Goal: Complete application form: Complete application form

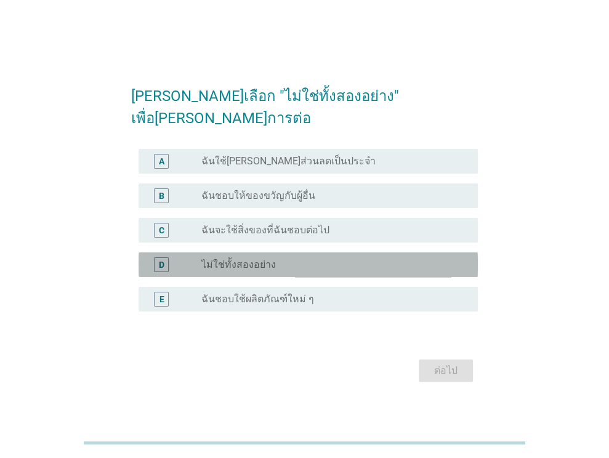
click at [241, 259] on label "ไม่ใช่ทั้งสองอย่าง" at bounding box center [238, 265] width 75 height 12
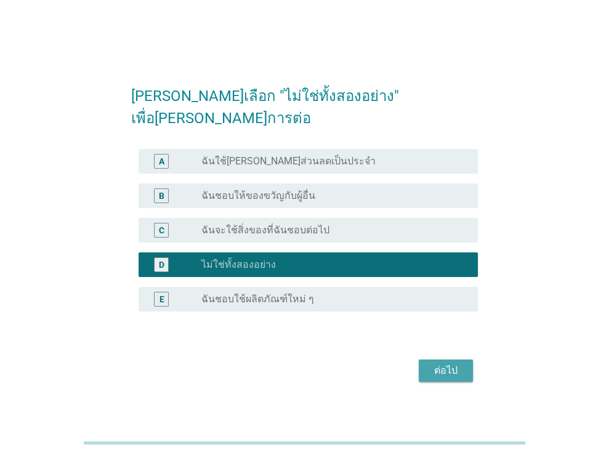
click at [442, 369] on button "ต่อไป" at bounding box center [446, 371] width 54 height 22
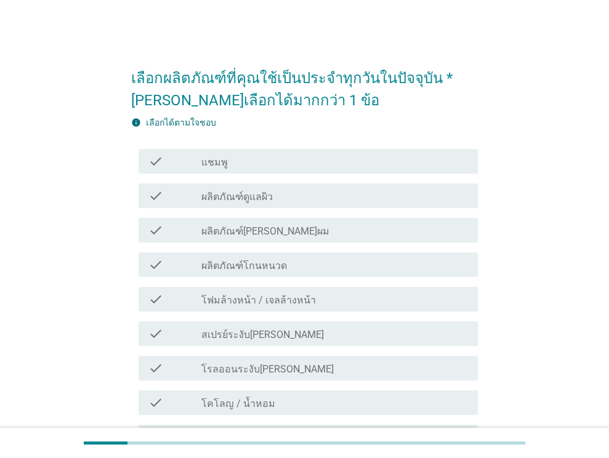
click at [216, 155] on div "check_box_outline_blank แชมพู" at bounding box center [334, 161] width 267 height 15
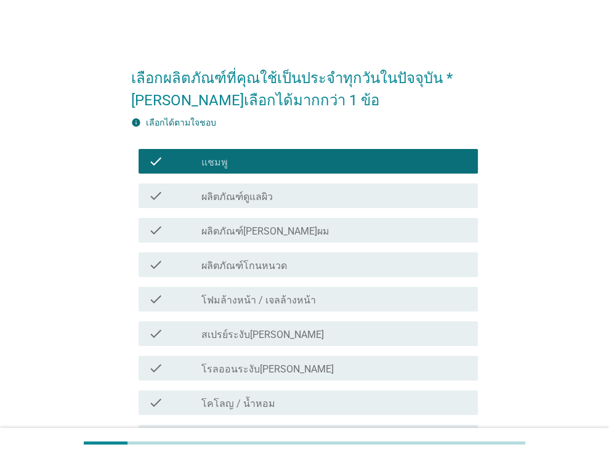
click at [257, 201] on label "ผลิตภัณฑ์ดูแลผิว" at bounding box center [236, 197] width 71 height 12
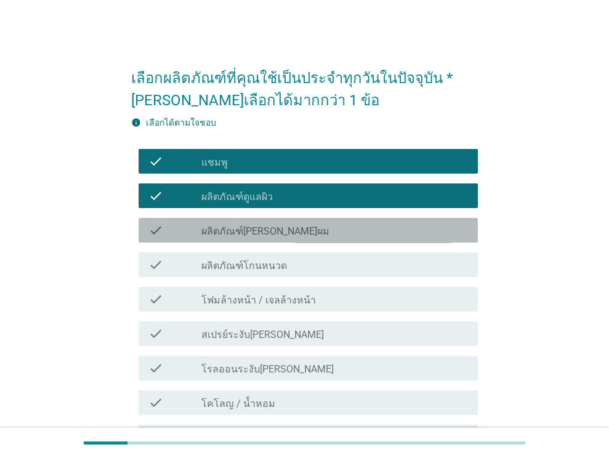
click at [261, 238] on div "check check_box_outline_blank ผลิตภัณฑ์[PERSON_NAME]ผม" at bounding box center [308, 230] width 339 height 25
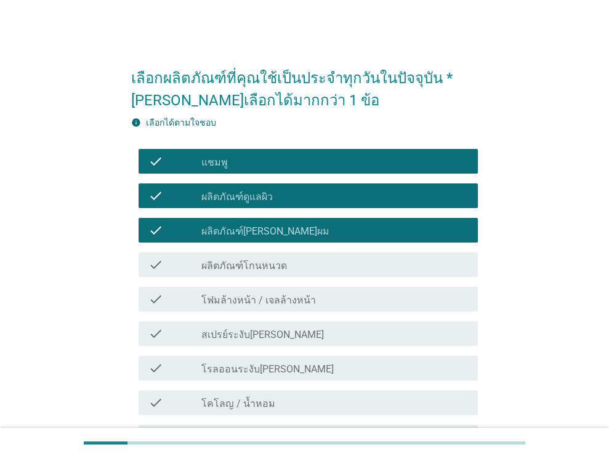
click at [258, 261] on label "ผลิตภัณฑ์โกนหนวด" at bounding box center [244, 266] width 86 height 12
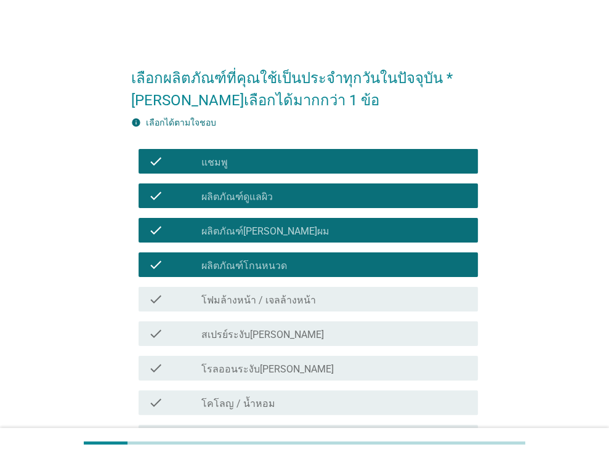
click at [256, 292] on div "check_box_outline_blank โฟมล้างหน้า / เจลล้างหน้า" at bounding box center [334, 299] width 267 height 15
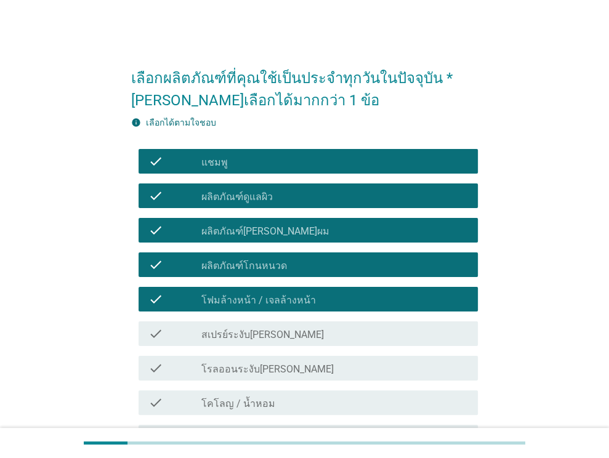
click at [244, 330] on label "สเปรย์ระงับ[PERSON_NAME]" at bounding box center [262, 335] width 123 height 12
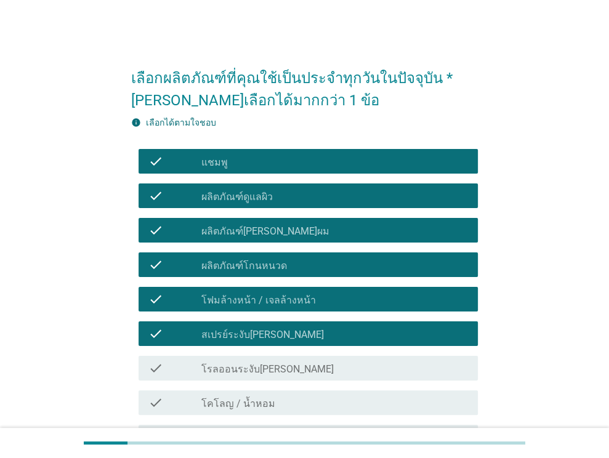
click at [236, 366] on label "โรลออนระงับ[PERSON_NAME]" at bounding box center [267, 369] width 132 height 12
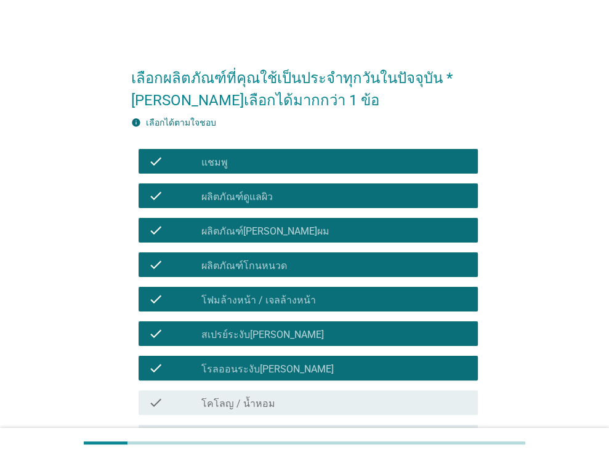
click at [220, 398] on label "โคโลญ / น้ำหอม" at bounding box center [238, 404] width 74 height 12
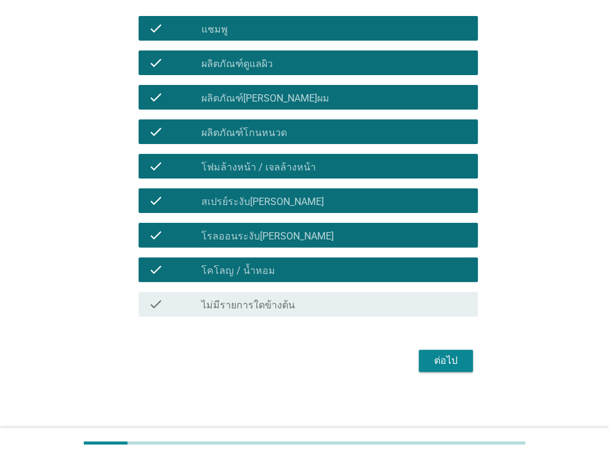
scroll to position [135, 0]
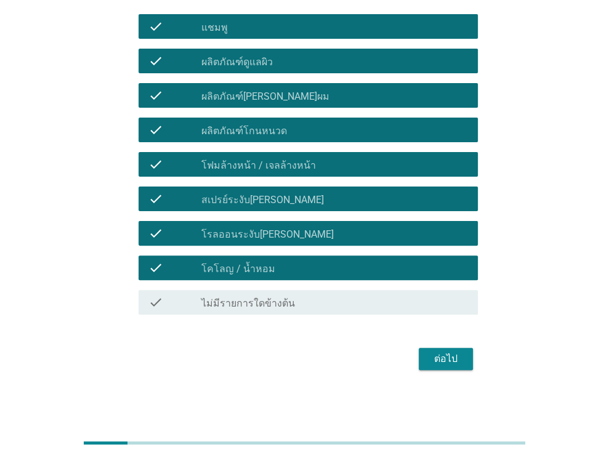
click at [453, 355] on div "ต่อไป" at bounding box center [446, 359] width 34 height 15
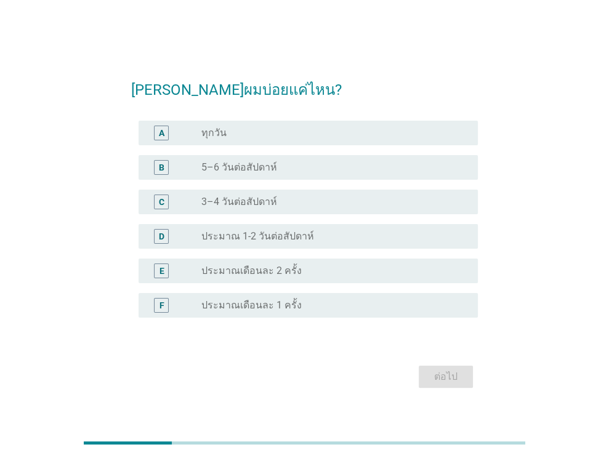
click at [209, 132] on label "ทุกวัน" at bounding box center [213, 133] width 25 height 12
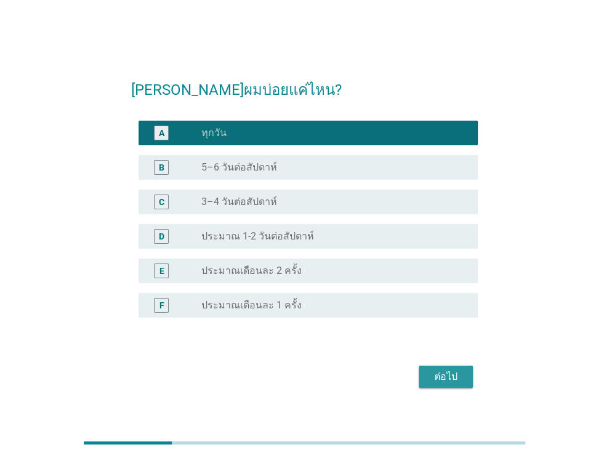
click at [458, 376] on div "ต่อไป" at bounding box center [446, 377] width 34 height 15
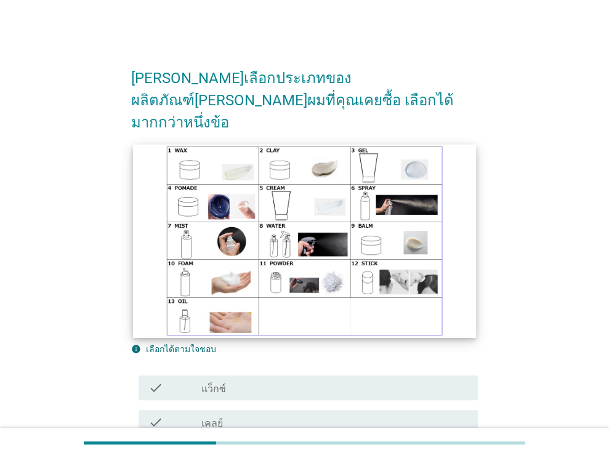
click at [202, 263] on img at bounding box center [305, 240] width 344 height 193
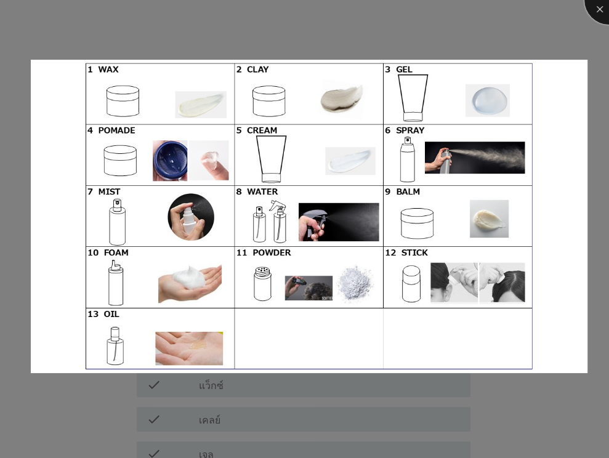
drag, startPoint x: 597, startPoint y: 12, endPoint x: 591, endPoint y: 3, distance: 10.2
click at [596, 12] on div at bounding box center [608, -1] width 49 height 49
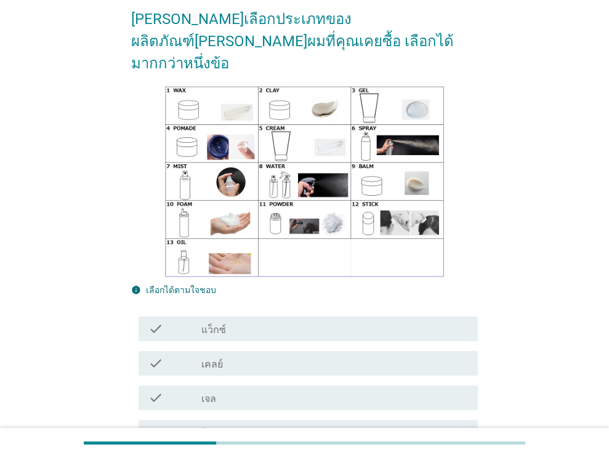
scroll to position [185, 0]
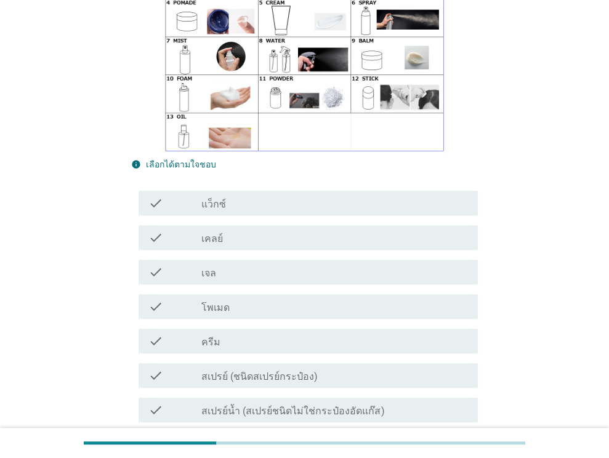
click at [222, 334] on div "check_box_outline_blank ครีม" at bounding box center [334, 341] width 267 height 15
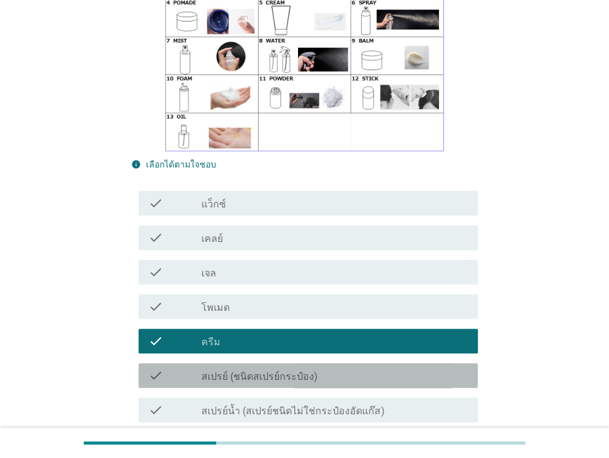
click at [225, 371] on label "สเปรย์ (ชนิดสเปรย์กระป๋อง)" at bounding box center [259, 377] width 116 height 12
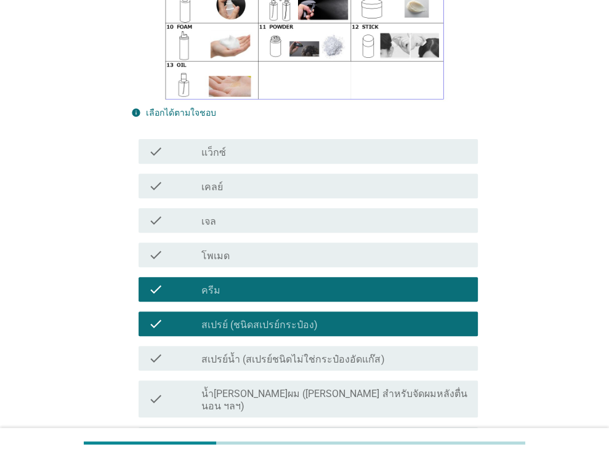
scroll to position [308, 0]
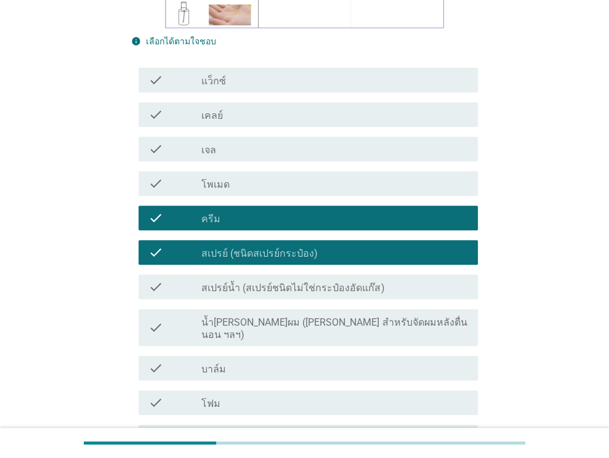
click at [251, 395] on div "check_box_outline_blank โฟม" at bounding box center [334, 402] width 267 height 15
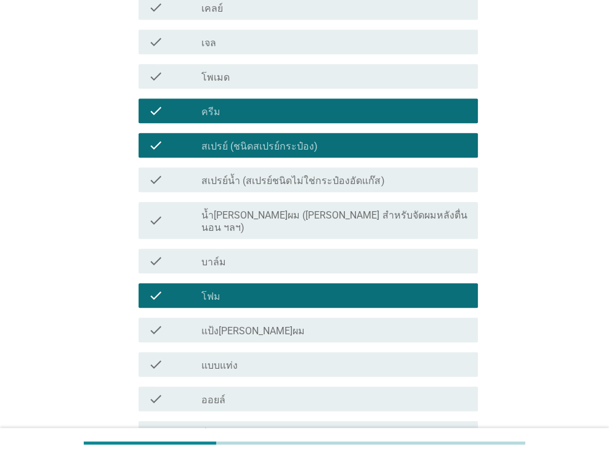
scroll to position [512, 0]
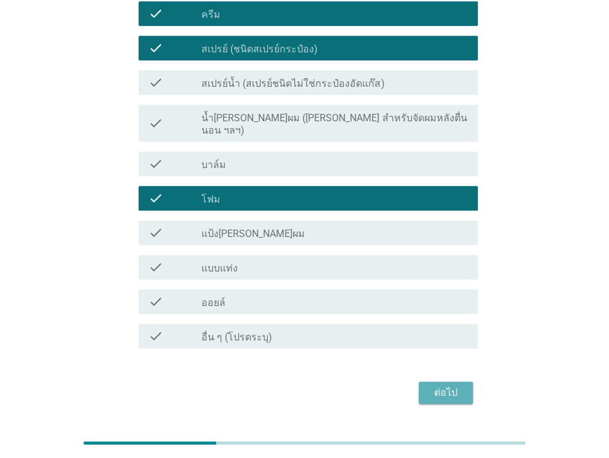
click at [437, 382] on button "ต่อไป" at bounding box center [446, 393] width 54 height 22
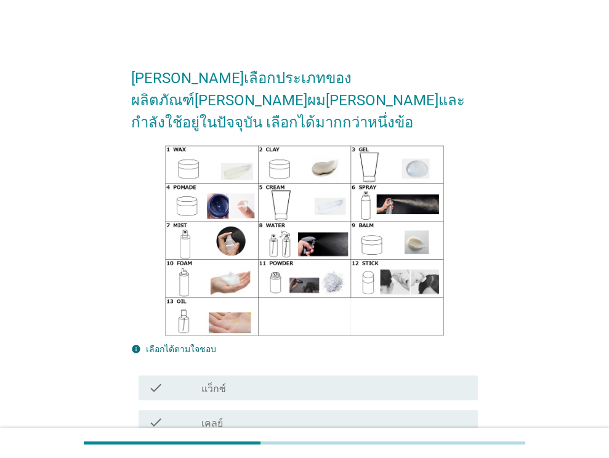
scroll to position [246, 0]
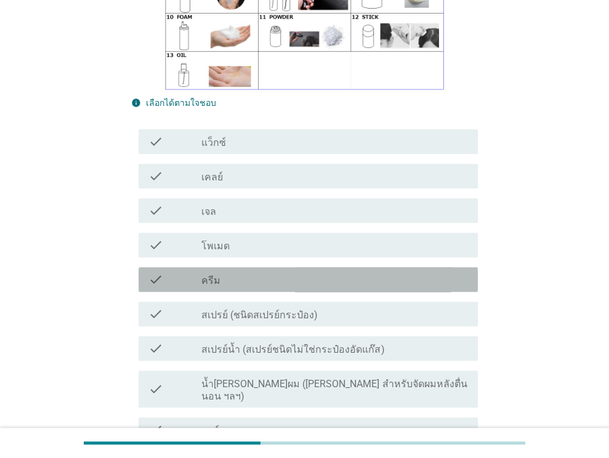
click at [259, 272] on div "check_box_outline_blank ครีม" at bounding box center [334, 279] width 267 height 15
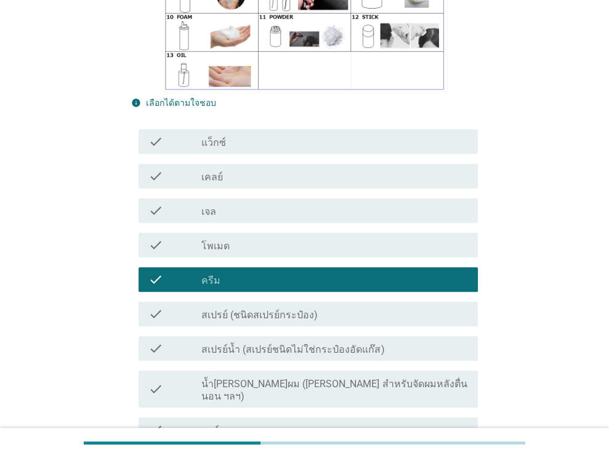
click at [261, 309] on label "สเปรย์ (ชนิดสเปรย์กระป๋อง)" at bounding box center [259, 315] width 116 height 12
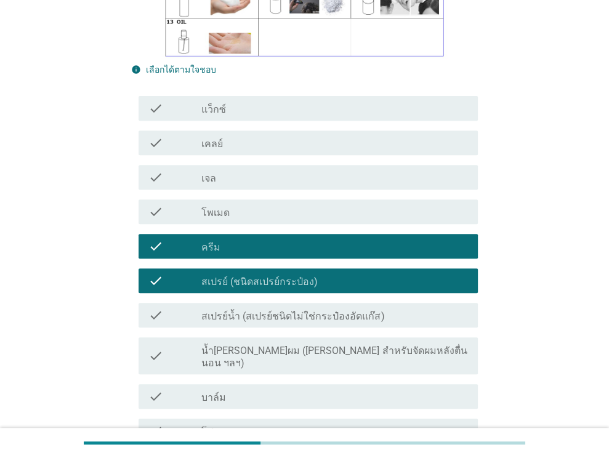
scroll to position [185, 0]
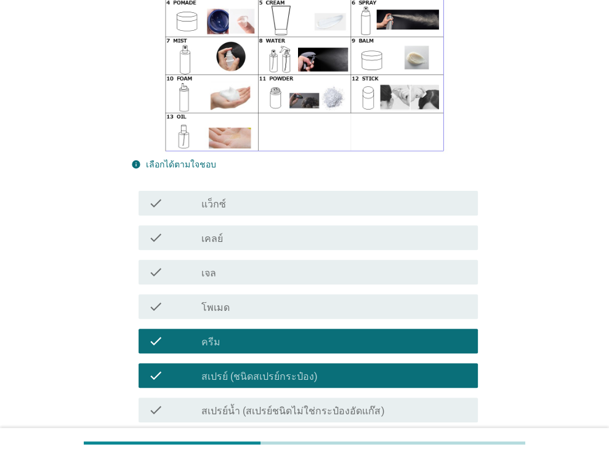
click at [230, 265] on div "check_box_outline_blank เจล" at bounding box center [334, 272] width 267 height 15
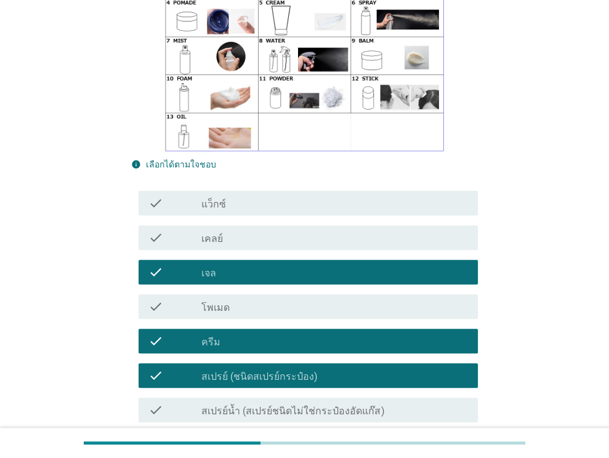
click at [231, 196] on div "check_box_outline_blank แว็กซ์" at bounding box center [334, 203] width 267 height 15
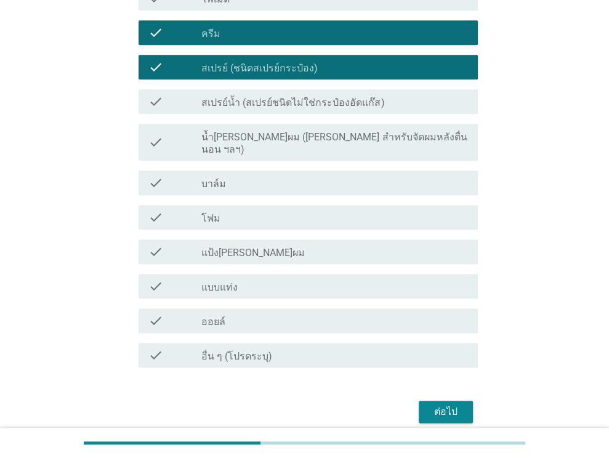
scroll to position [512, 0]
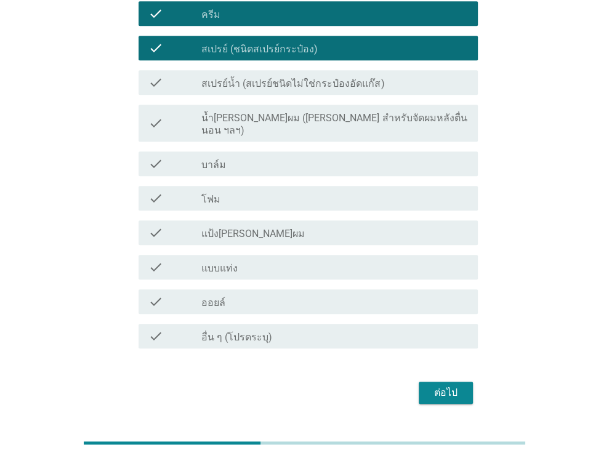
click at [249, 191] on div "check_box_outline_blank โฟม" at bounding box center [334, 198] width 267 height 15
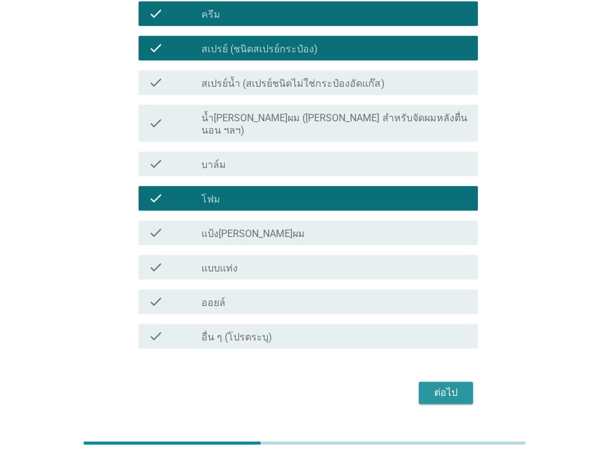
click at [446, 386] on div "ต่อไป" at bounding box center [446, 393] width 34 height 15
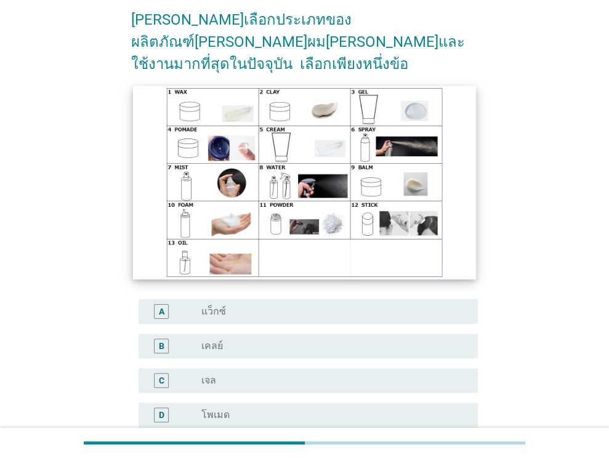
scroll to position [123, 0]
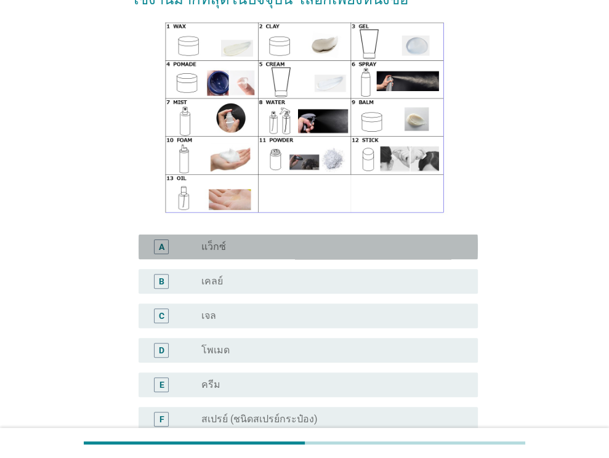
click at [244, 235] on div "A radio_button_unchecked แว็กซ์" at bounding box center [308, 247] width 339 height 25
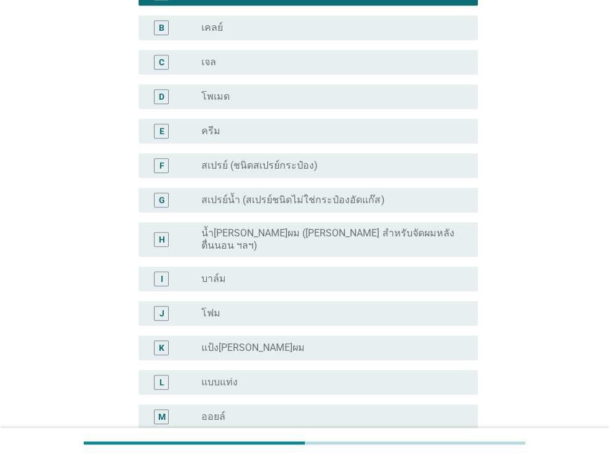
scroll to position [493, 0]
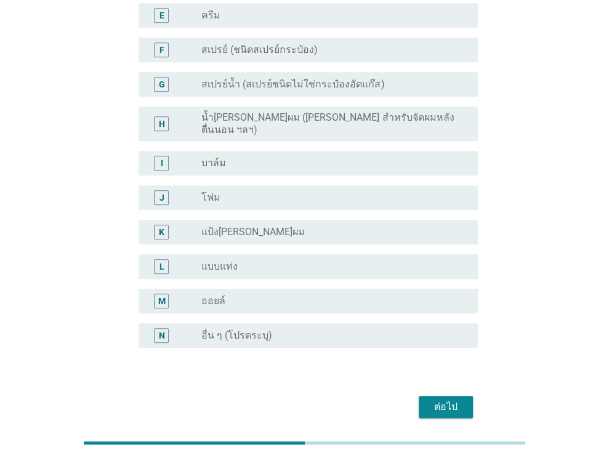
click at [437, 400] on div "ต่อไป" at bounding box center [446, 407] width 34 height 15
